Goal: Task Accomplishment & Management: Use online tool/utility

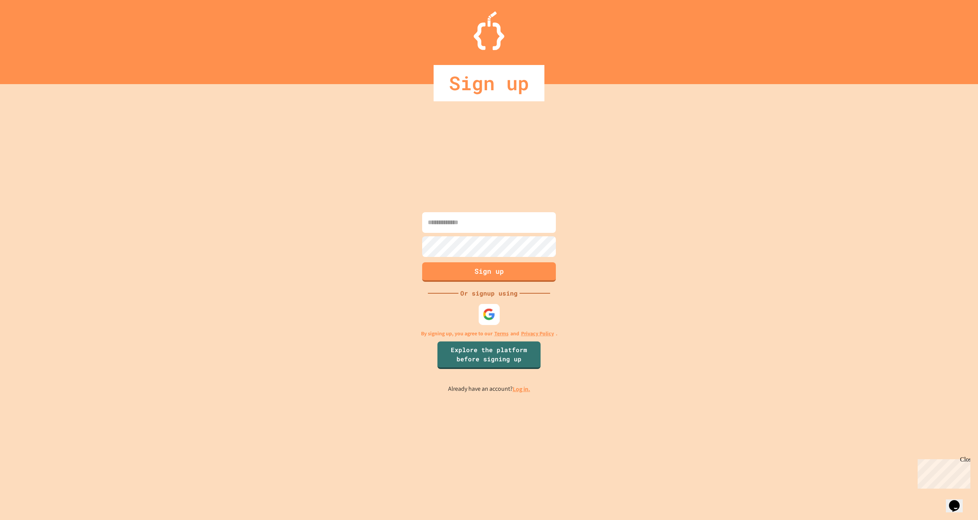
click at [487, 312] on img at bounding box center [489, 314] width 13 height 13
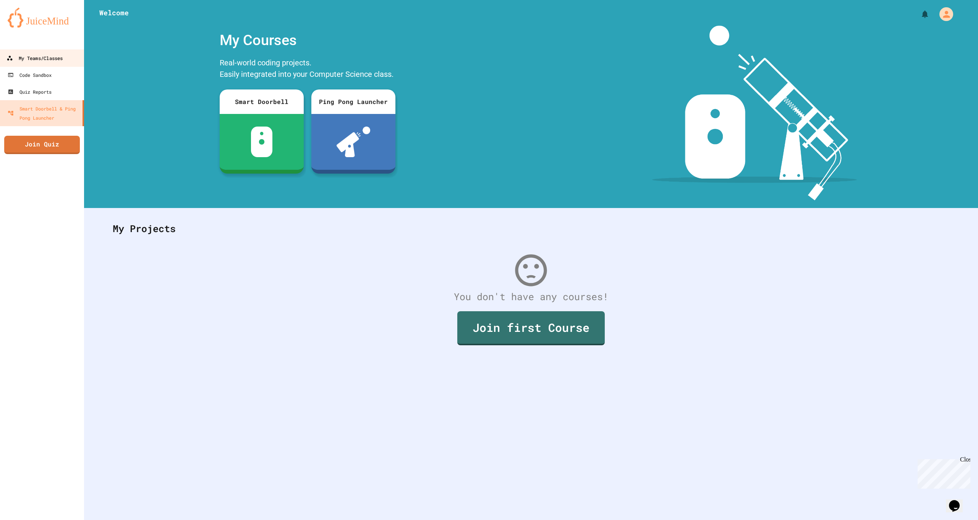
click at [30, 55] on div "My Teams/Classes" at bounding box center [34, 59] width 56 height 10
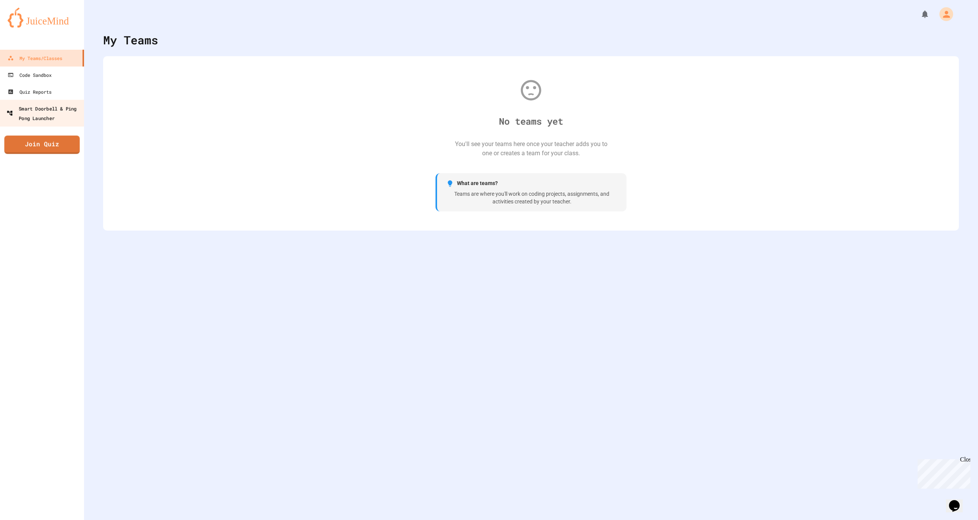
click at [35, 106] on div "Smart Doorbell & Ping Pong Launcher" at bounding box center [44, 113] width 76 height 19
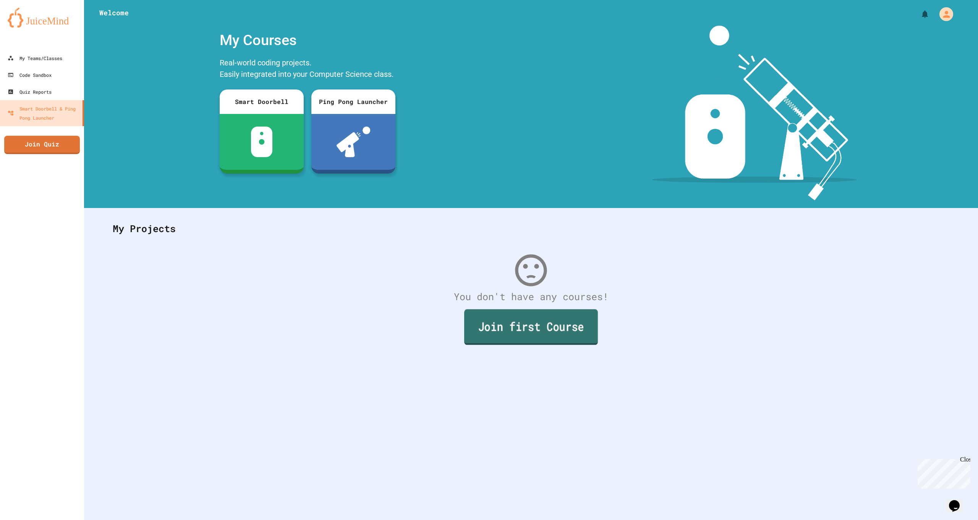
click at [526, 331] on link "Join first Course" at bounding box center [531, 327] width 134 height 36
drag, startPoint x: 135, startPoint y: 306, endPoint x: 152, endPoint y: 295, distance: 20.4
click at [52, 148] on link "Join Quiz" at bounding box center [42, 144] width 76 height 19
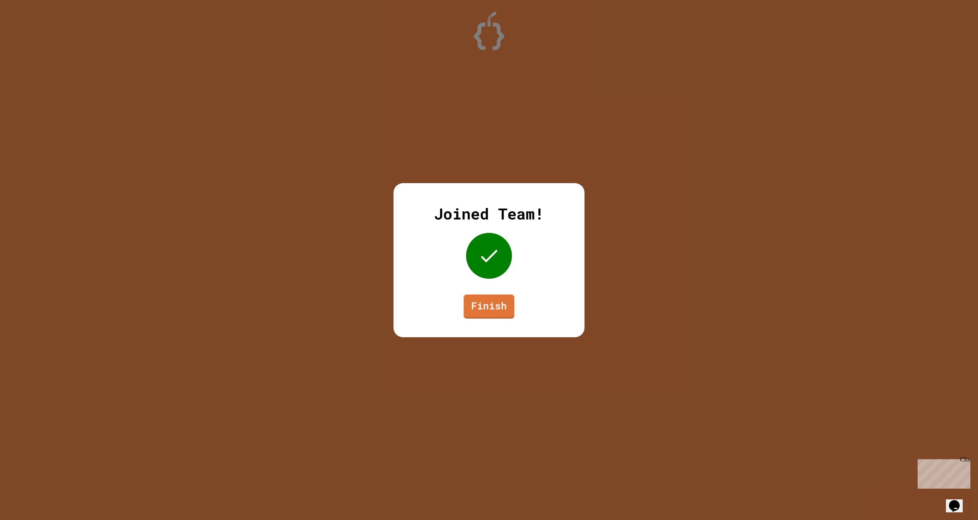
click at [451, 308] on div "Joined Team! Finish" at bounding box center [489, 260] width 191 height 154
click at [464, 303] on div "Joined Team! Finish" at bounding box center [489, 260] width 191 height 154
click at [487, 304] on link "Finish" at bounding box center [489, 304] width 49 height 25
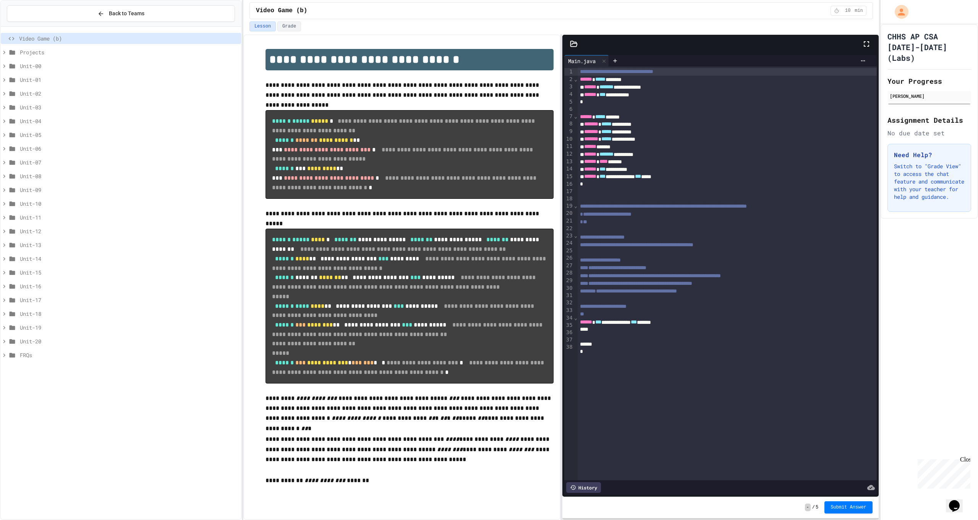
click at [24, 356] on span "FRQs" at bounding box center [129, 355] width 218 height 8
click at [24, 355] on span "FRQs" at bounding box center [129, 355] width 218 height 8
click at [8, 340] on icon at bounding box center [12, 341] width 9 height 7
click at [9, 339] on icon at bounding box center [12, 341] width 9 height 7
click at [35, 53] on span "Projects" at bounding box center [129, 52] width 218 height 8
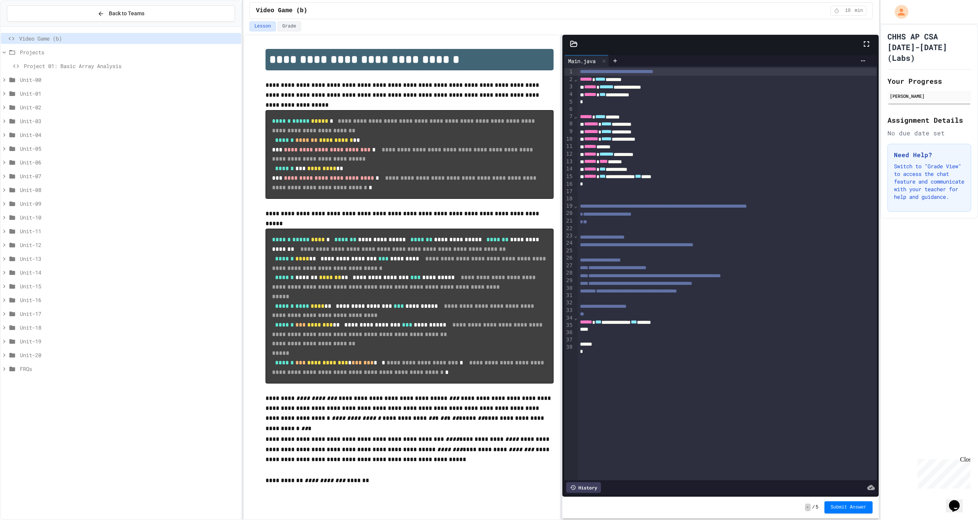
click at [31, 76] on span "Unit-00" at bounding box center [129, 80] width 218 height 8
click at [33, 92] on span "Lab 00a1: ASCII BOX" at bounding box center [131, 93] width 214 height 8
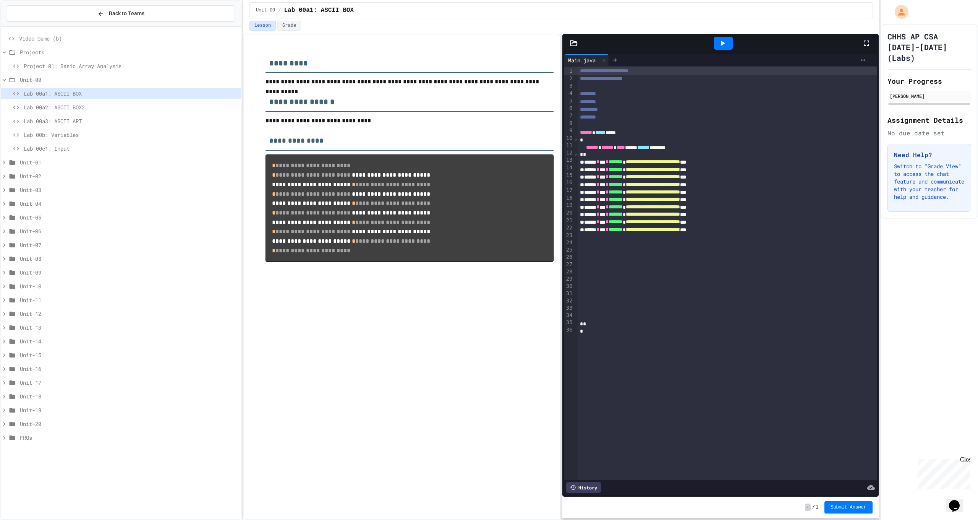
click at [16, 435] on icon at bounding box center [12, 437] width 9 height 7
drag, startPoint x: 269, startPoint y: 145, endPoint x: 279, endPoint y: 142, distance: 10.4
click at [277, 144] on span "**" at bounding box center [273, 140] width 8 height 7
click at [302, 163] on pre "**********" at bounding box center [410, 207] width 288 height 107
